Goal: Find specific page/section: Locate a particular part of the current website

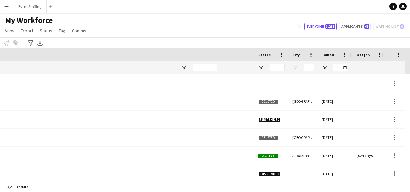
scroll to position [0, 341]
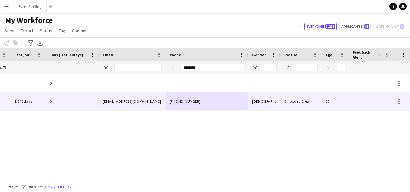
type input "********"
click at [188, 106] on div "[PHONE_NUMBER]" at bounding box center [207, 101] width 83 height 18
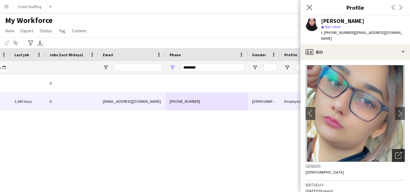
click at [398, 153] on div "Open photos pop-in" at bounding box center [398, 155] width 13 height 13
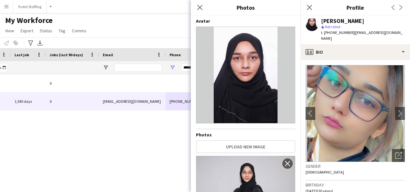
drag, startPoint x: 362, startPoint y: 22, endPoint x: 299, endPoint y: 20, distance: 63.9
click at [299, 20] on body "Menu Boards Boards Boards All jobs Status Workforce Workforce My Workforce Recr…" at bounding box center [205, 96] width 410 height 192
drag, startPoint x: 299, startPoint y: 20, endPoint x: 364, endPoint y: 21, distance: 65.5
click at [364, 21] on div "[PERSON_NAME]" at bounding box center [363, 21] width 84 height 6
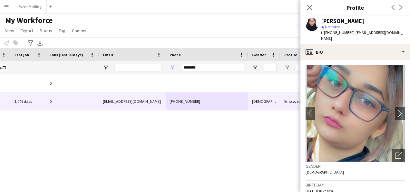
click at [364, 23] on div "[PERSON_NAME]" at bounding box center [363, 21] width 84 height 6
drag, startPoint x: 364, startPoint y: 20, endPoint x: 319, endPoint y: 21, distance: 45.8
click at [319, 21] on div "[PERSON_NAME] star Not rated t. [PHONE_NUMBER] | [EMAIL_ADDRESS][DOMAIN_NAME]" at bounding box center [356, 29] width 110 height 29
copy div "[PERSON_NAME]"
